Goal: Book appointment/travel/reservation

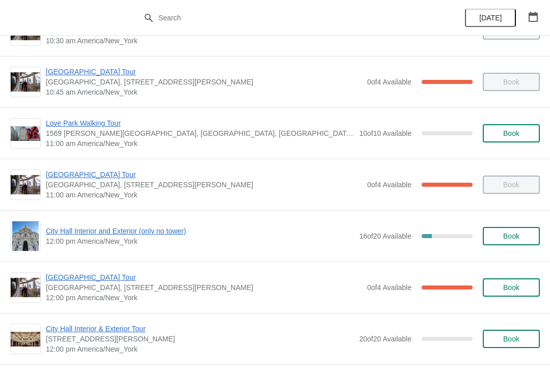
scroll to position [295, 0]
click at [115, 272] on span "[GEOGRAPHIC_DATA] Tour" at bounding box center [204, 277] width 316 height 10
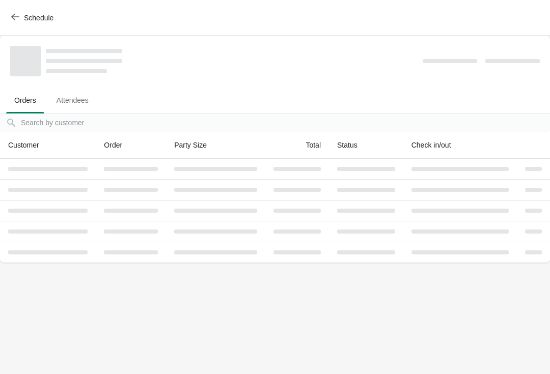
scroll to position [0, 0]
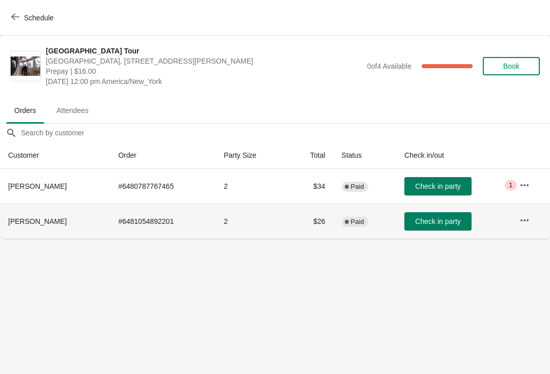
click at [448, 207] on td "Check in party" at bounding box center [453, 221] width 115 height 35
click at [453, 223] on span "Check in party" at bounding box center [437, 221] width 45 height 8
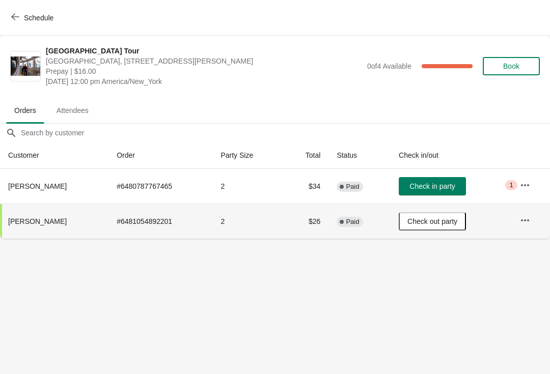
click at [21, 10] on button "Schedule" at bounding box center [33, 18] width 57 height 18
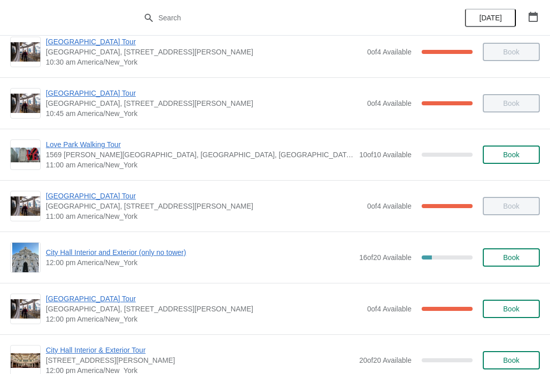
scroll to position [283, 0]
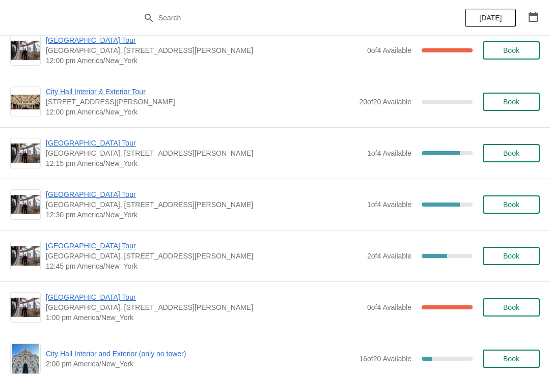
scroll to position [534, 0]
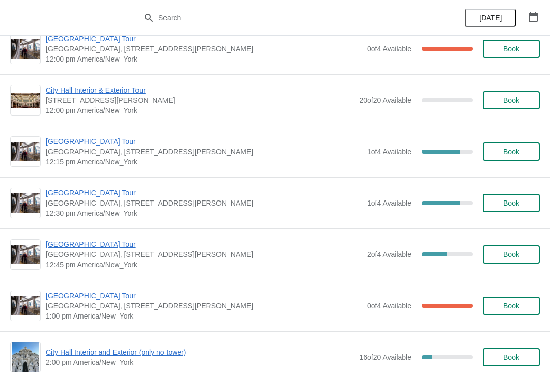
click at [516, 252] on span "Book" at bounding box center [511, 254] width 16 height 8
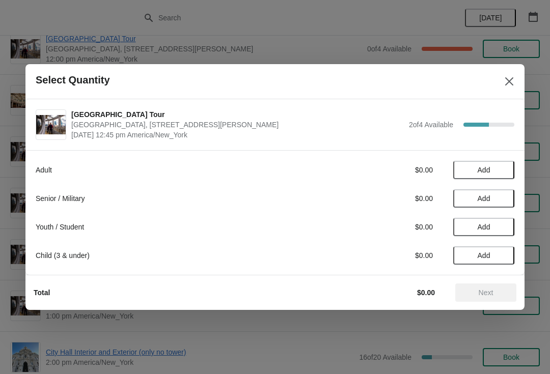
click at [496, 166] on span "Add" at bounding box center [483, 170] width 43 height 8
click at [507, 161] on div "Adult $16.00 1" at bounding box center [275, 170] width 479 height 18
click at [505, 162] on div "Adult $16.00 1" at bounding box center [275, 170] width 479 height 18
click at [499, 165] on icon at bounding box center [501, 170] width 11 height 11
click at [494, 293] on span "Next" at bounding box center [485, 293] width 45 height 8
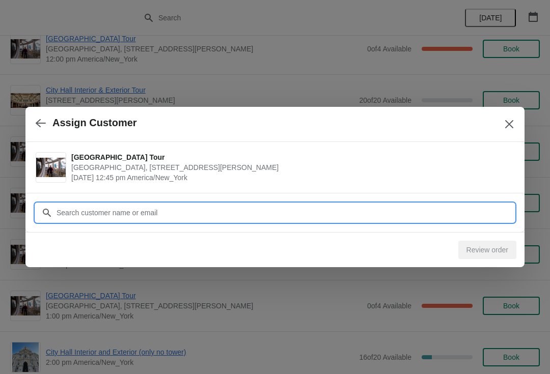
click at [288, 208] on input "Customer" at bounding box center [285, 213] width 458 height 18
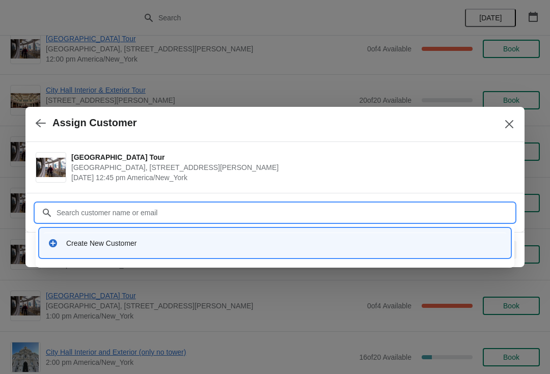
click at [258, 243] on div "Create New Customer" at bounding box center [284, 243] width 436 height 10
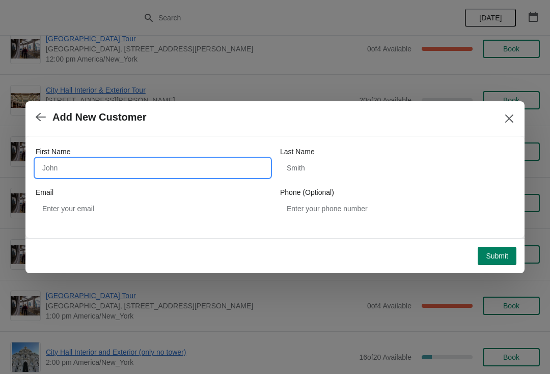
click at [77, 165] on input "First Name" at bounding box center [153, 168] width 234 height 18
type input "Chris"
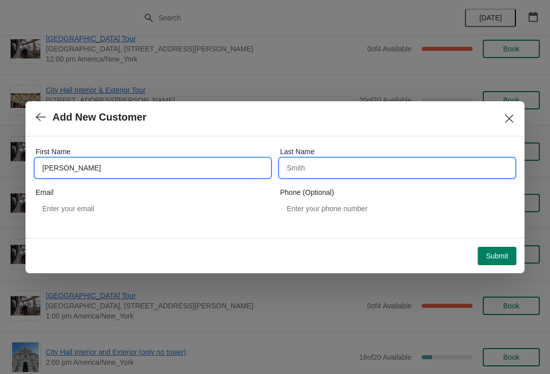
click at [339, 160] on input "Last Name" at bounding box center [397, 168] width 234 height 18
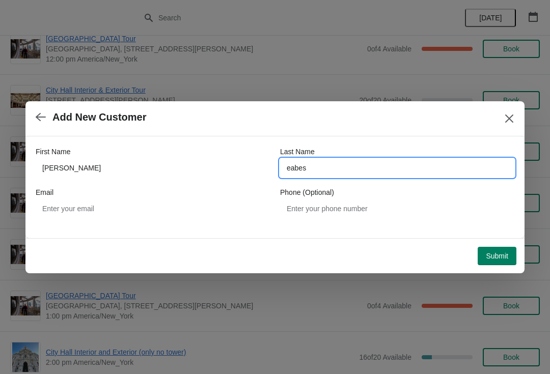
type input "eabes"
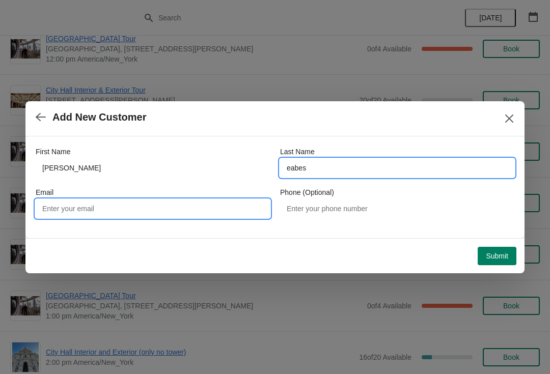
click at [166, 205] on input "Email" at bounding box center [153, 209] width 234 height 18
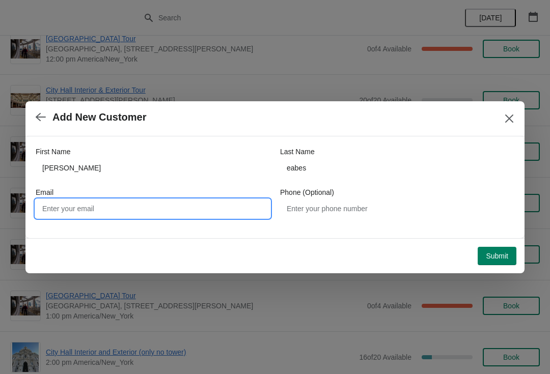
type input "r"
type input "kseriesweb@gmail.com"
click at [503, 255] on span "Submit" at bounding box center [497, 256] width 22 height 8
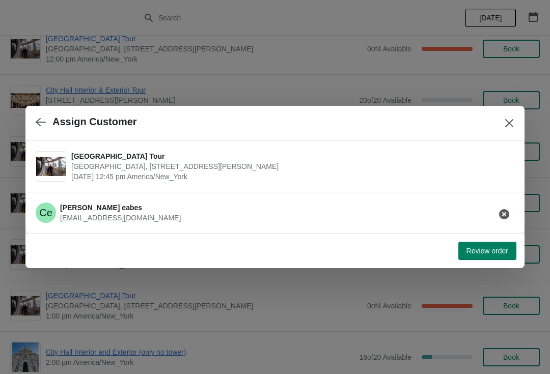
click at [496, 245] on button "Review order" at bounding box center [487, 251] width 58 height 18
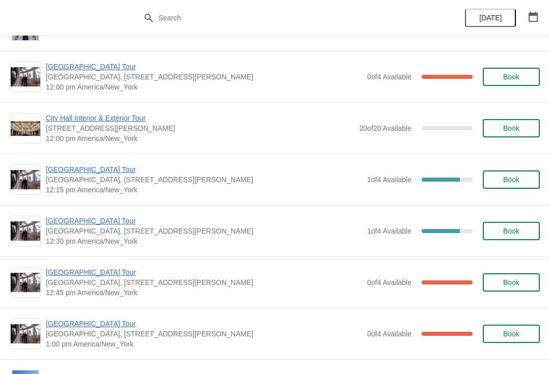
scroll to position [506, 0]
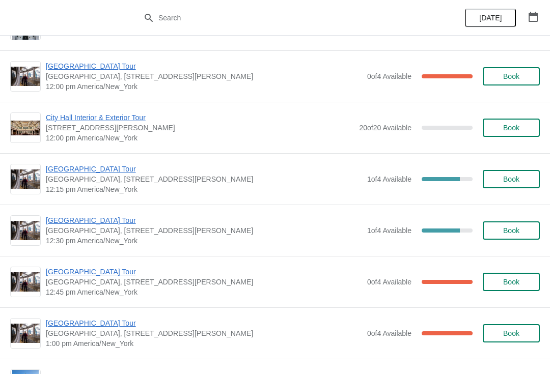
click at [97, 160] on div "City Hall Tower Tour City Hall Visitor Center, 1400 John F Kennedy Boulevard Su…" at bounding box center [275, 178] width 550 height 51
click at [100, 272] on span "[GEOGRAPHIC_DATA] Tour" at bounding box center [204, 272] width 316 height 10
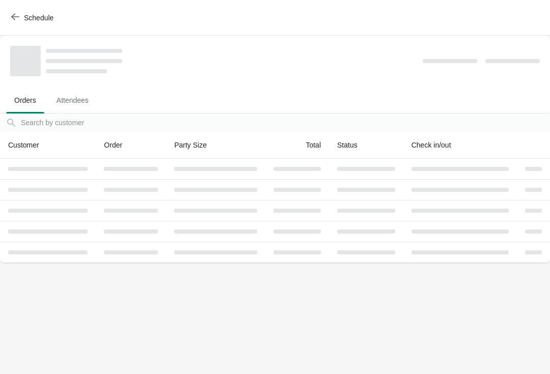
scroll to position [0, 0]
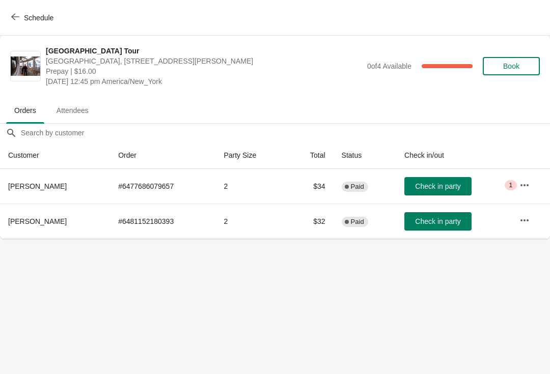
click at [28, 16] on span "Schedule" at bounding box center [39, 18] width 30 height 8
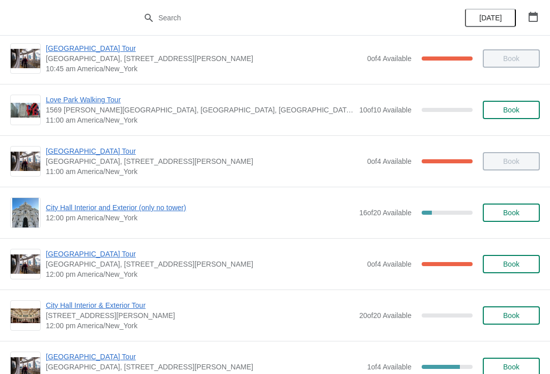
scroll to position [319, 0]
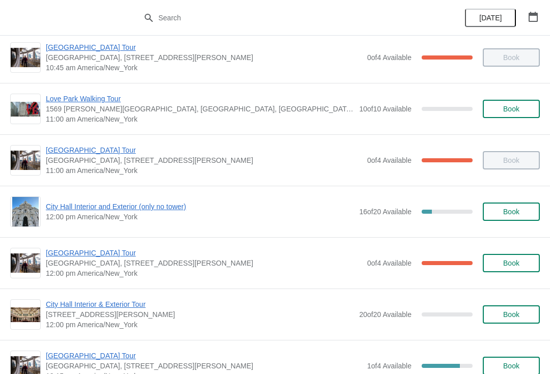
click at [61, 202] on span "City Hall Interior and Exterior (only no tower)" at bounding box center [200, 207] width 308 height 10
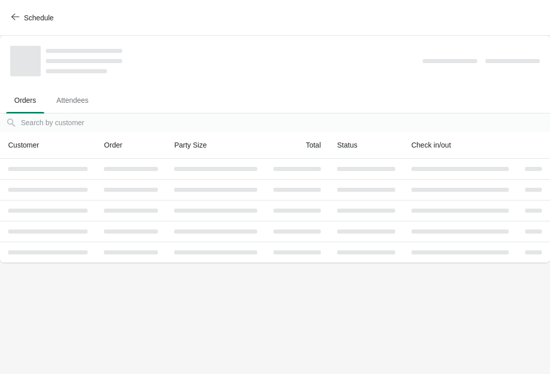
scroll to position [0, 0]
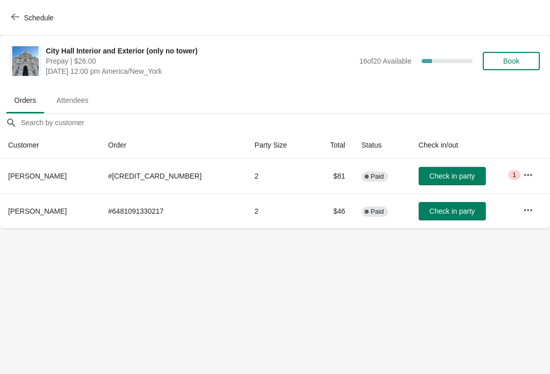
click at [17, 20] on icon "button" at bounding box center [15, 17] width 8 height 8
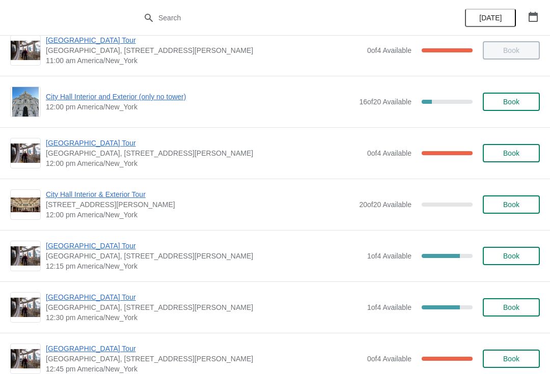
scroll to position [449, 0]
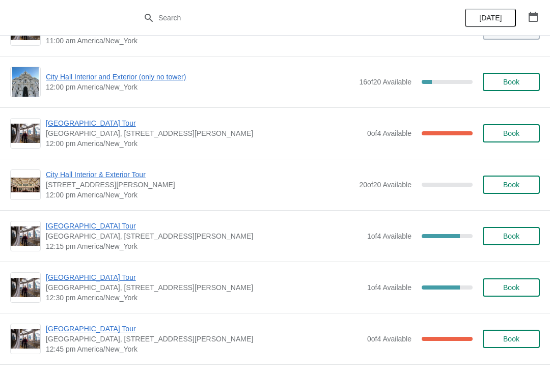
click at [104, 228] on span "[GEOGRAPHIC_DATA] Tour" at bounding box center [204, 226] width 316 height 10
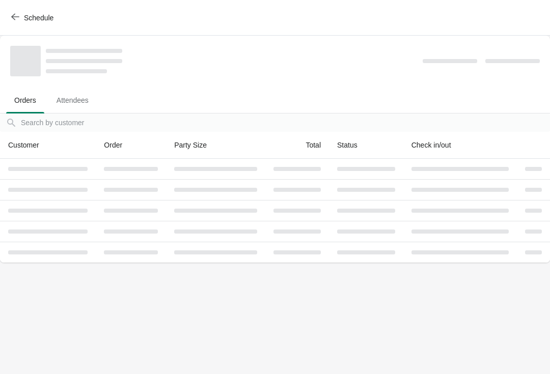
scroll to position [0, 0]
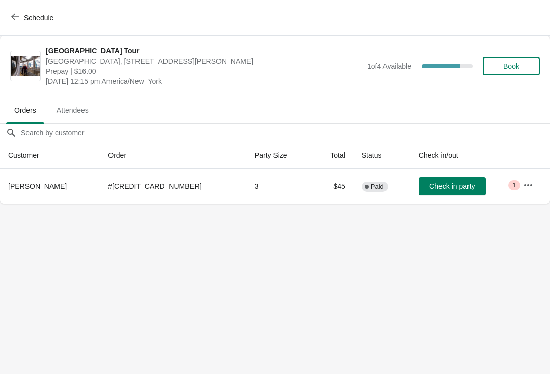
click at [25, 14] on span "Schedule" at bounding box center [39, 18] width 30 height 8
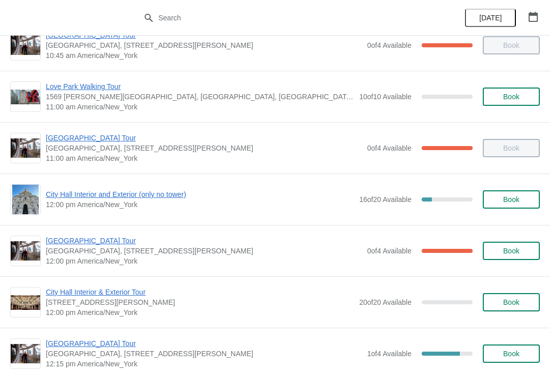
scroll to position [332, 0]
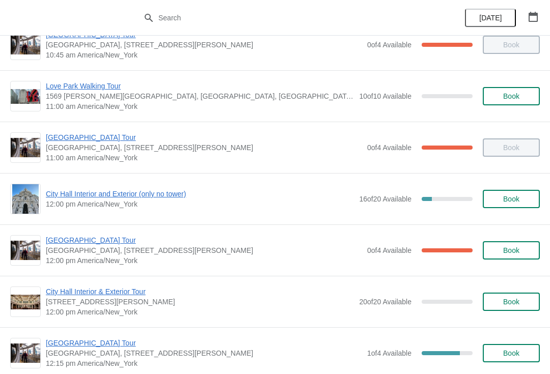
click at [103, 239] on span "[GEOGRAPHIC_DATA] Tour" at bounding box center [204, 240] width 316 height 10
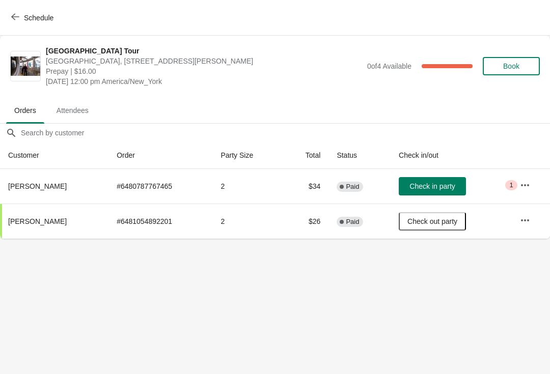
click at [24, 10] on button "Schedule" at bounding box center [33, 18] width 57 height 18
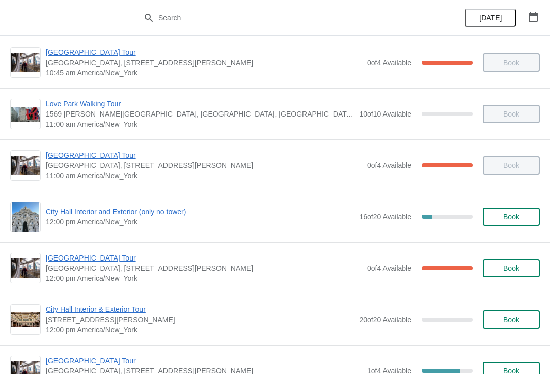
scroll to position [315, 0]
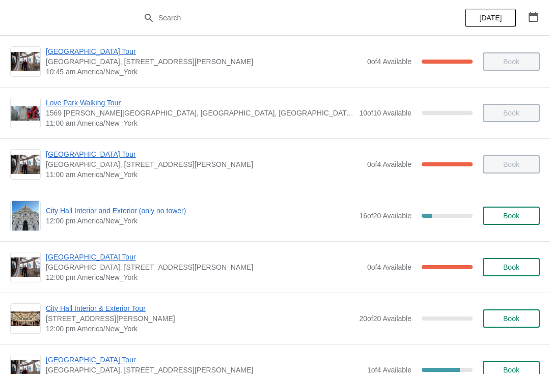
click at [105, 260] on span "[GEOGRAPHIC_DATA] Tour" at bounding box center [204, 257] width 316 height 10
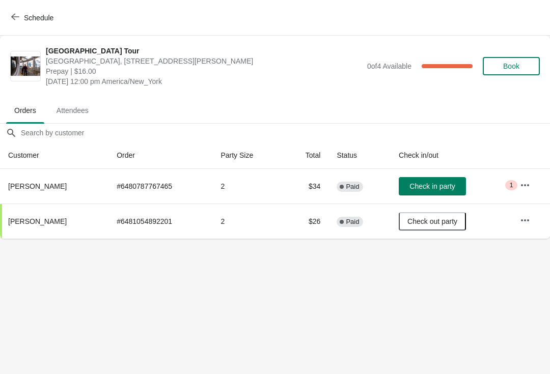
scroll to position [0, 0]
click at [20, 26] on button "Schedule" at bounding box center [33, 18] width 57 height 18
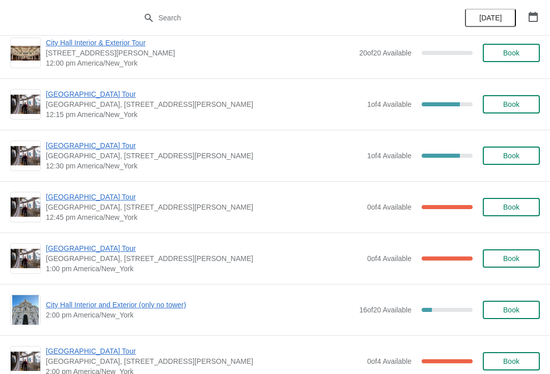
scroll to position [581, 0]
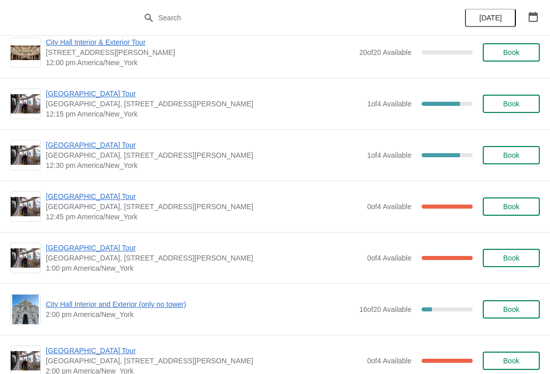
click at [99, 244] on span "[GEOGRAPHIC_DATA] Tour" at bounding box center [204, 248] width 316 height 10
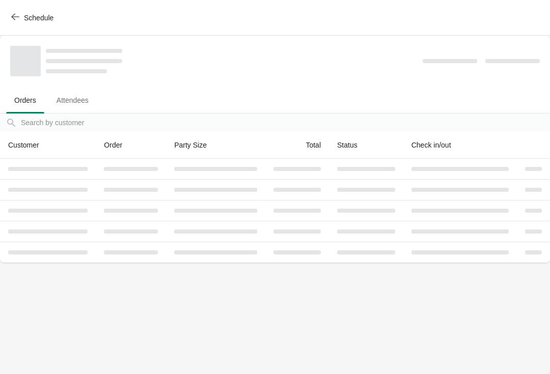
scroll to position [0, 0]
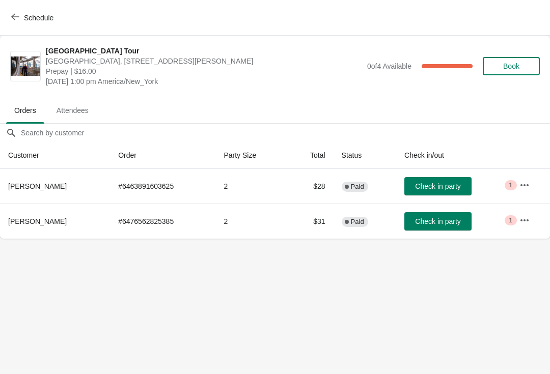
click at [443, 185] on span "Check in party" at bounding box center [437, 186] width 45 height 8
